Goal: Check status: Check status

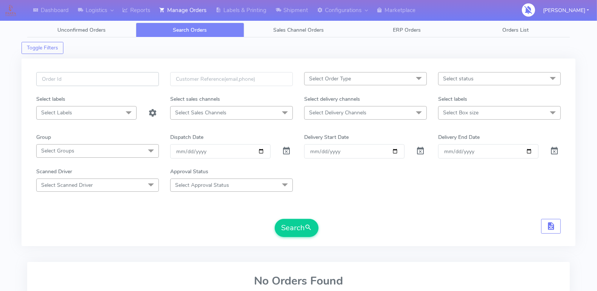
click at [89, 79] on input "text" at bounding box center [97, 79] width 123 height 14
click at [183, 138] on label "Dispatch Date" at bounding box center [186, 137] width 33 height 8
click at [304, 144] on input "Order" at bounding box center [354, 151] width 100 height 14
click at [283, 149] on span at bounding box center [286, 152] width 9 height 7
click at [66, 80] on input "text" at bounding box center [97, 79] width 123 height 14
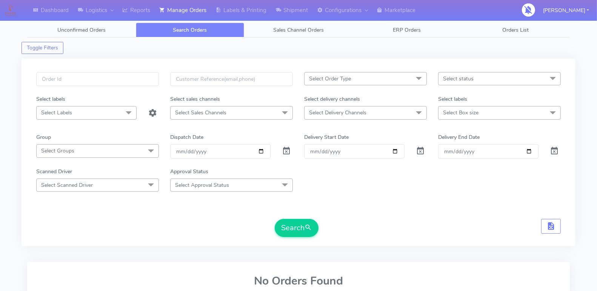
click at [135, 88] on div at bounding box center [98, 83] width 134 height 23
click at [134, 84] on input "text" at bounding box center [97, 79] width 123 height 14
click at [198, 71] on div "Select Order Type Select All MEALS ATAVI One Off Pasta Club Gift Kit Event Unkn…" at bounding box center [298, 151] width 554 height 187
click at [129, 79] on input "text" at bounding box center [97, 79] width 123 height 14
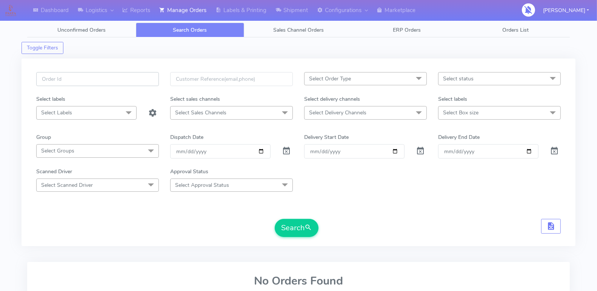
scroll to position [60, 0]
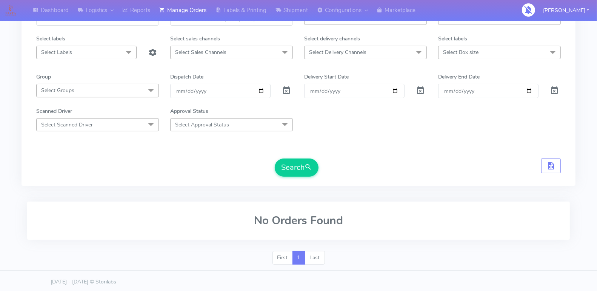
click at [202, 161] on div "Search" at bounding box center [298, 167] width 524 height 18
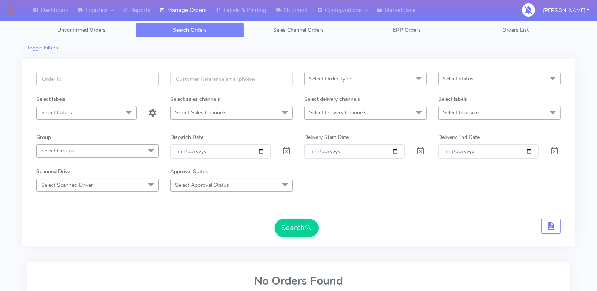
click at [77, 76] on input "text" at bounding box center [97, 79] width 123 height 14
paste input "1620912"
type input "1620912"
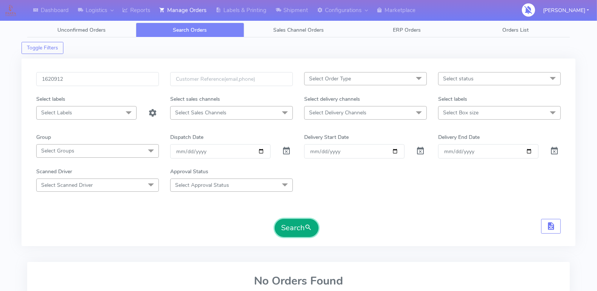
click at [297, 222] on button "Search" at bounding box center [297, 228] width 44 height 18
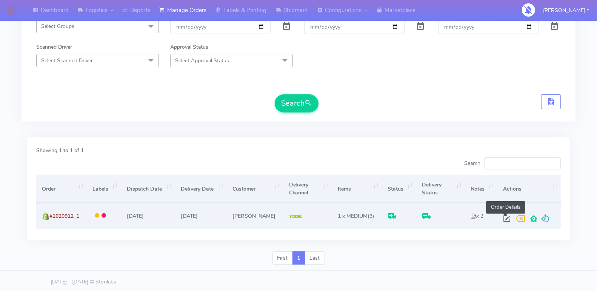
click at [503, 216] on span at bounding box center [507, 219] width 14 height 7
select select "5"
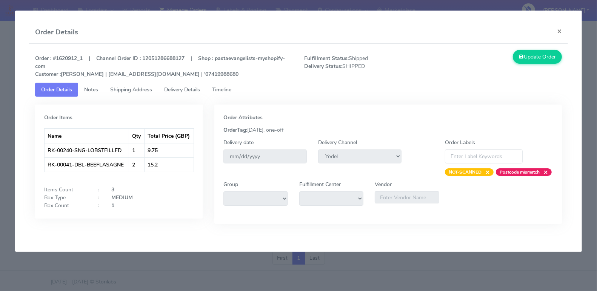
click at [217, 91] on span "Timeline" at bounding box center [221, 89] width 19 height 7
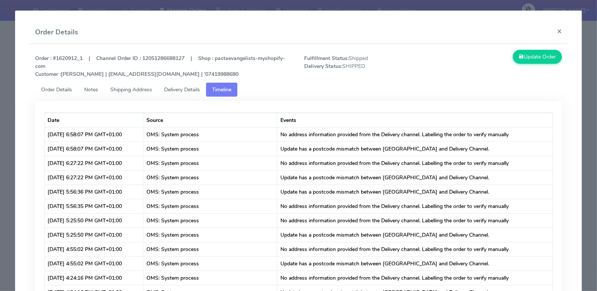
click at [189, 90] on span "Delivery Details" at bounding box center [182, 89] width 36 height 7
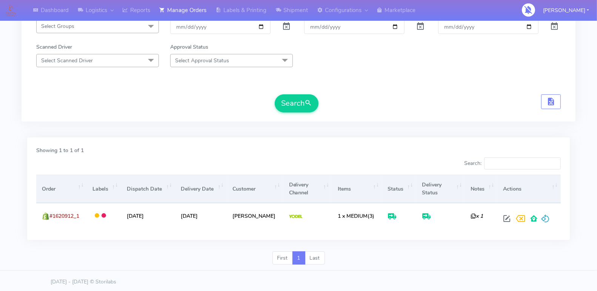
scroll to position [0, 0]
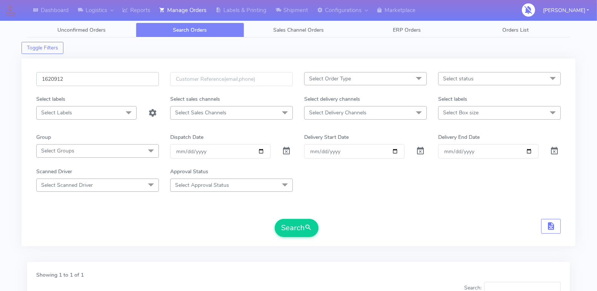
click at [91, 80] on input "1620912" at bounding box center [97, 79] width 123 height 14
paste input "876MQQY3"
click at [126, 81] on input "876MQQY3" at bounding box center [97, 79] width 123 height 14
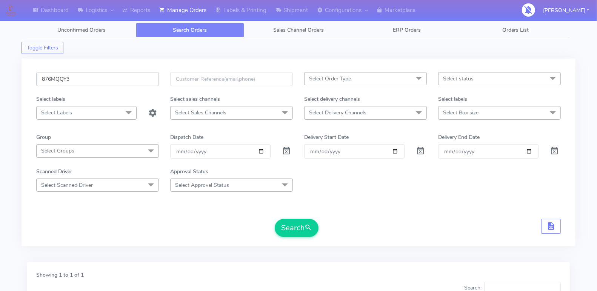
paste input "1624932"
type input "1624932"
click at [282, 223] on button "Search" at bounding box center [297, 228] width 44 height 18
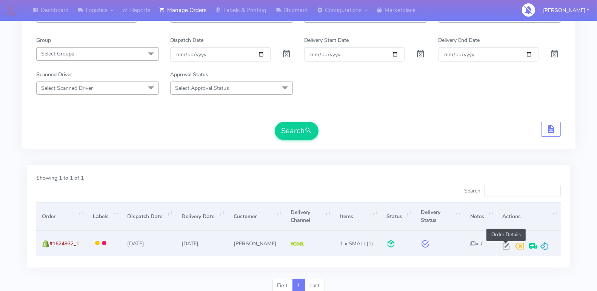
click at [505, 244] on span at bounding box center [506, 247] width 14 height 7
select select "5"
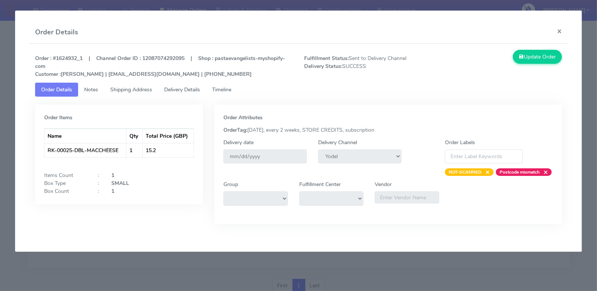
click at [229, 89] on span "Timeline" at bounding box center [221, 89] width 19 height 7
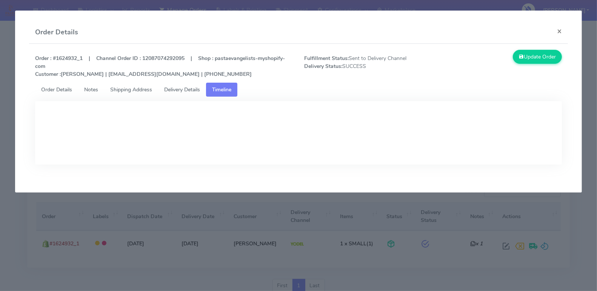
click at [188, 90] on span "Delivery Details" at bounding box center [182, 89] width 36 height 7
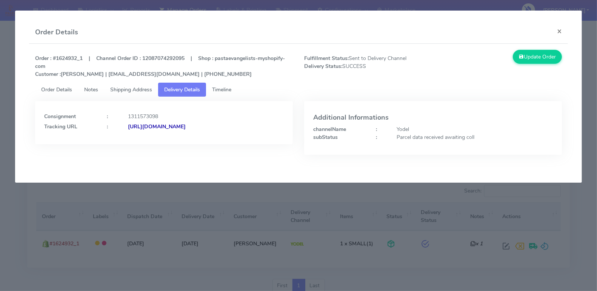
copy strong "JJD0002249960899991"
drag, startPoint x: 280, startPoint y: 124, endPoint x: 200, endPoint y: 141, distance: 81.7
click at [200, 141] on div "Consignment : 1311573098 Tracking URL : [URL][DOMAIN_NAME]" at bounding box center [164, 122] width 258 height 43
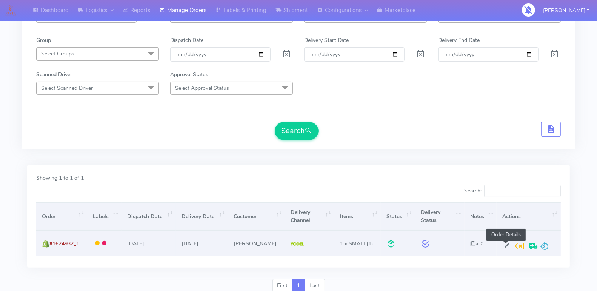
click at [504, 244] on span at bounding box center [506, 247] width 14 height 7
select select "5"
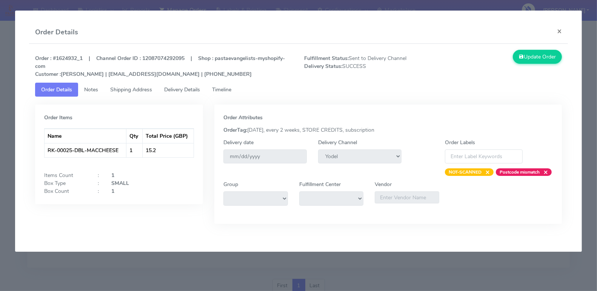
click at [215, 95] on link "Timeline" at bounding box center [221, 90] width 31 height 14
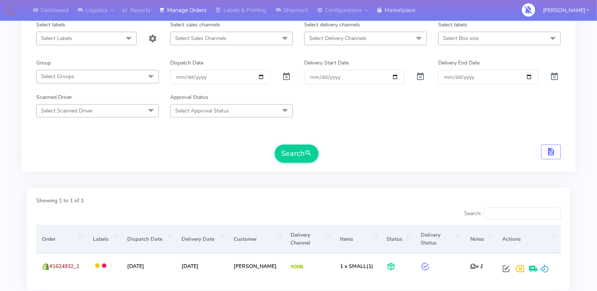
scroll to position [0, 0]
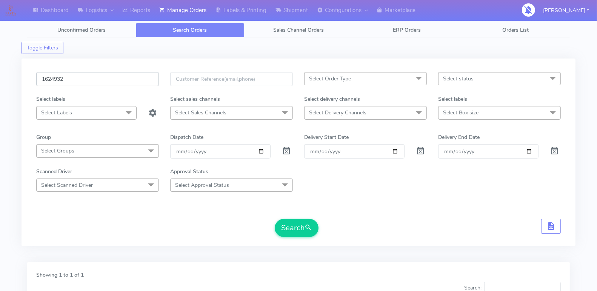
click at [122, 80] on input "1624932" at bounding box center [97, 79] width 123 height 14
paste input "558"
type input "1624558"
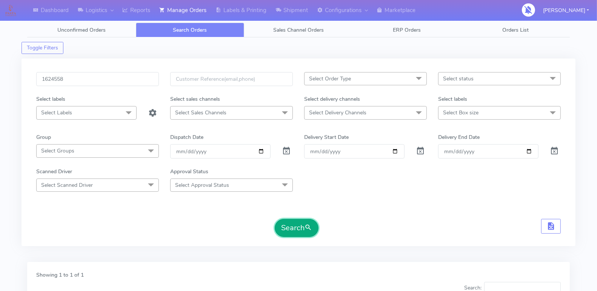
click at [284, 223] on button "Search" at bounding box center [297, 228] width 44 height 18
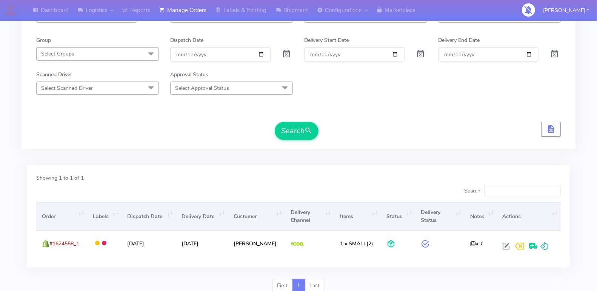
scroll to position [98, 0]
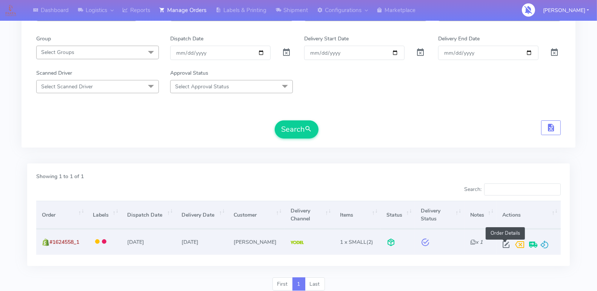
click at [506, 243] on span at bounding box center [506, 246] width 14 height 7
select select "5"
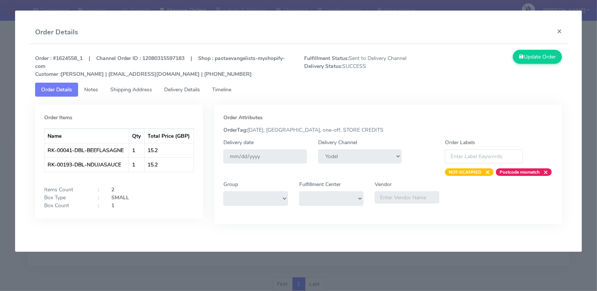
click at [221, 91] on span "Timeline" at bounding box center [221, 89] width 19 height 7
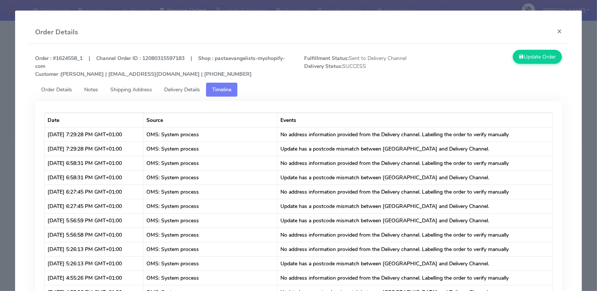
click at [182, 89] on span "Delivery Details" at bounding box center [182, 89] width 36 height 7
